Goal: Navigation & Orientation: Find specific page/section

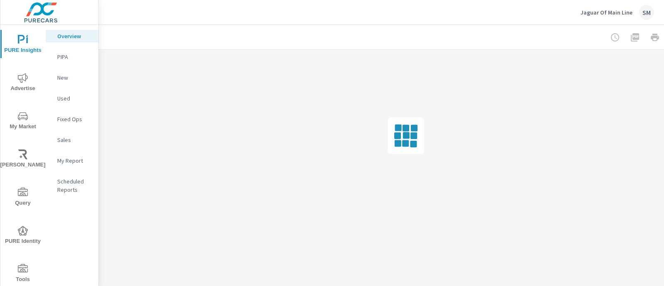
click at [188, 19] on div "Jaguar Of Main Line SM" at bounding box center [381, 12] width 545 height 24
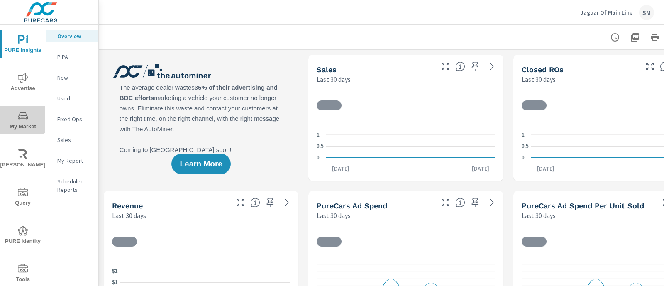
click at [22, 115] on icon "nav menu" at bounding box center [23, 116] width 10 height 10
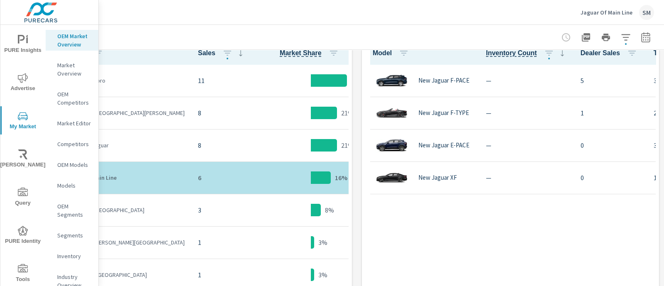
scroll to position [453, 57]
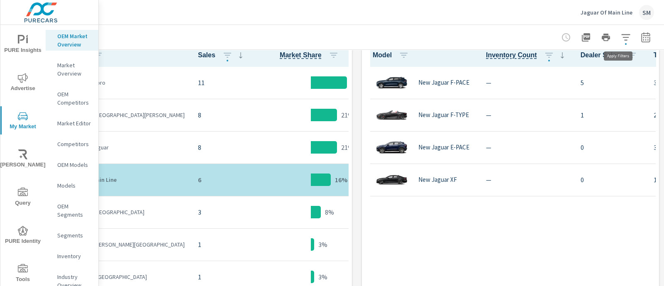
click at [621, 33] on icon "button" at bounding box center [626, 37] width 10 height 10
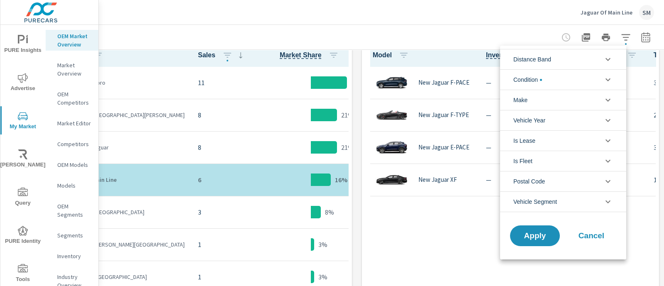
click at [566, 100] on li "Make" at bounding box center [563, 100] width 126 height 20
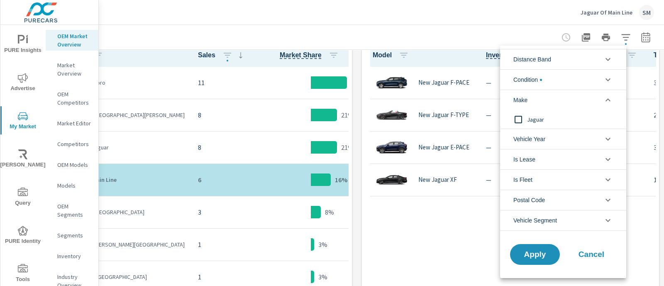
click at [563, 101] on li "Make" at bounding box center [563, 100] width 126 height 20
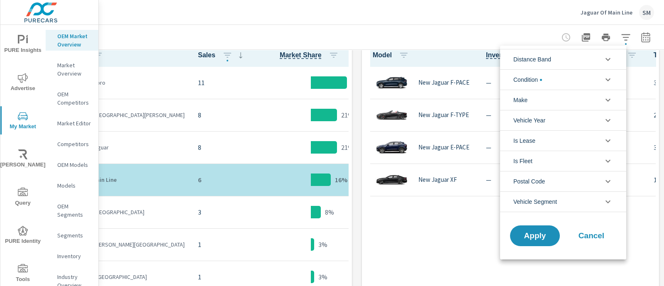
click at [563, 101] on li "Make" at bounding box center [563, 100] width 126 height 20
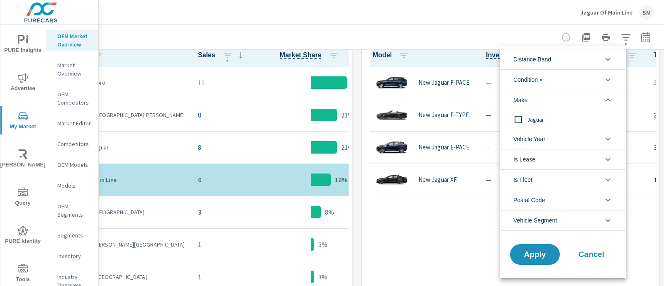
click at [594, 256] on span "Cancel" at bounding box center [591, 254] width 33 height 7
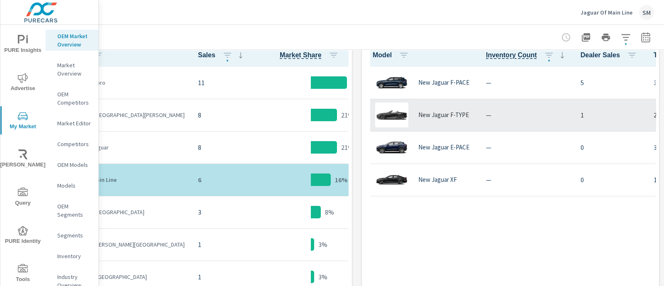
scroll to position [0, 57]
